Goal: Transaction & Acquisition: Subscribe to service/newsletter

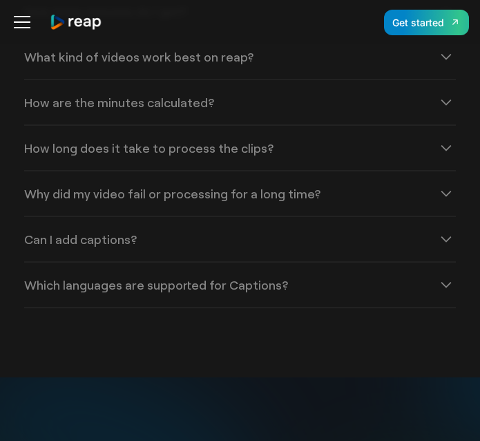
scroll to position [5419, 0]
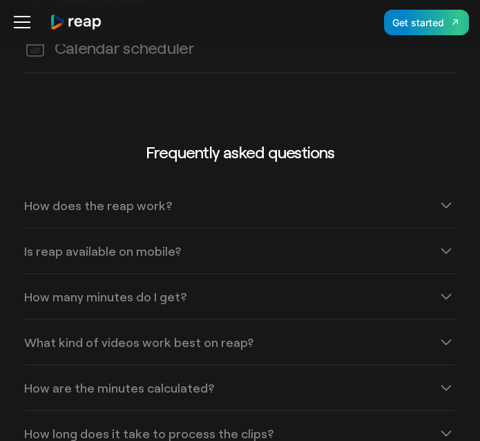
click at [436, 142] on div "Frequently asked questions How does the reap work? reap revolutionizes video co…" at bounding box center [240, 367] width 433 height 451
click at [441, 23] on div "Get started" at bounding box center [418, 22] width 52 height 15
